Goal: Transaction & Acquisition: Purchase product/service

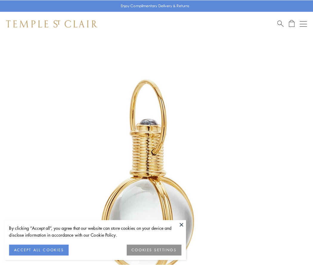
scroll to position [156, 0]
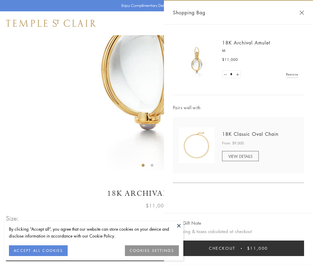
click at [238, 248] on button "Checkout $11,000" at bounding box center [238, 248] width 131 height 16
